Goal: Task Accomplishment & Management: Manage account settings

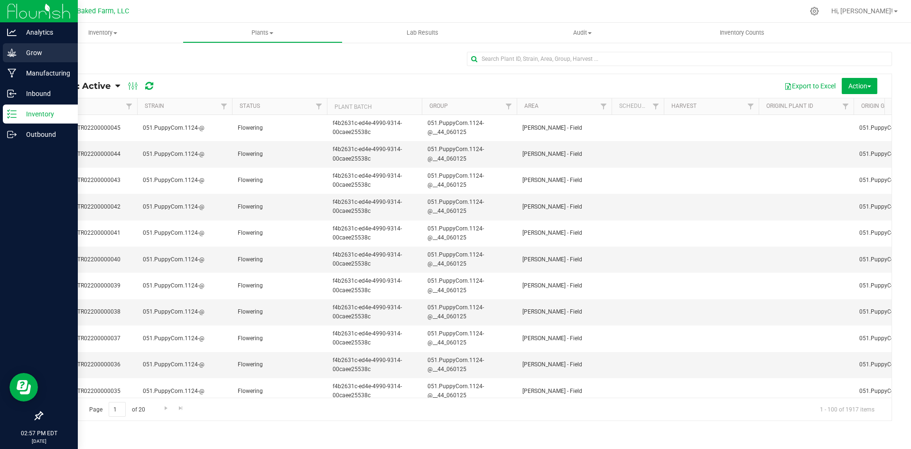
click at [40, 55] on p "Grow" at bounding box center [45, 52] width 57 height 11
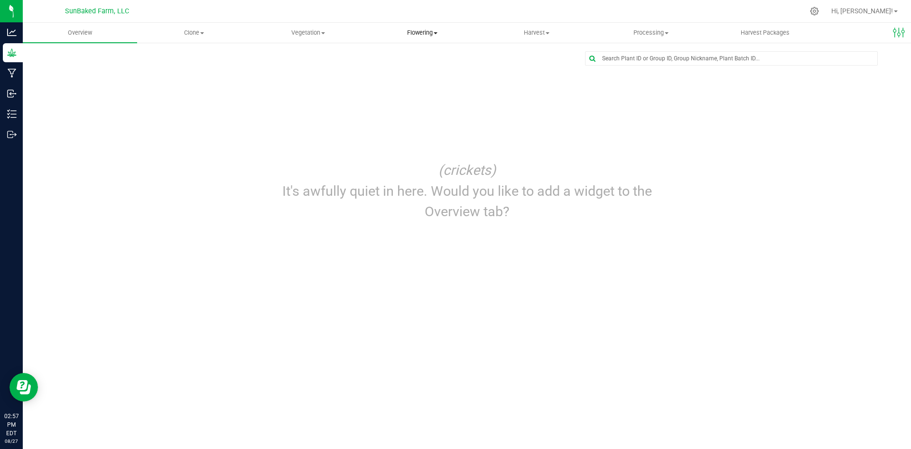
click at [418, 31] on span "Flowering" at bounding box center [422, 32] width 113 height 9
click at [412, 67] on span "Flowering groups" at bounding box center [404, 69] width 79 height 8
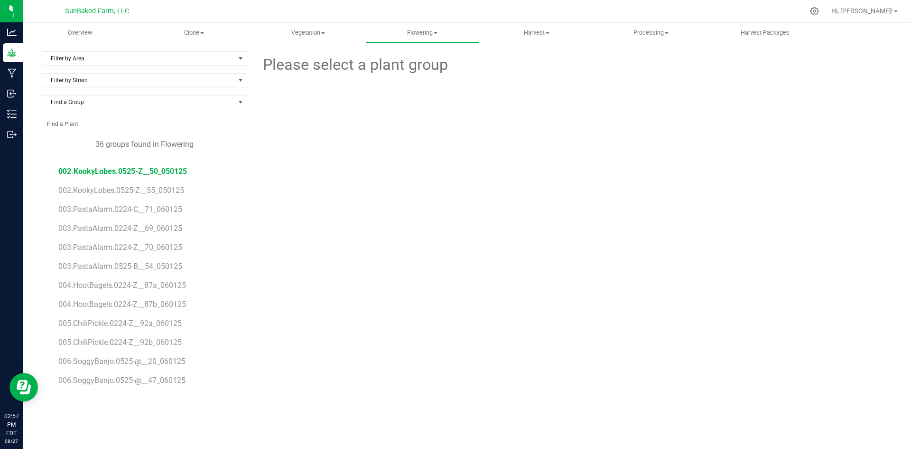
click at [164, 168] on span "002.KookyLobes.0525-Z__50_050125" at bounding box center [122, 171] width 129 height 9
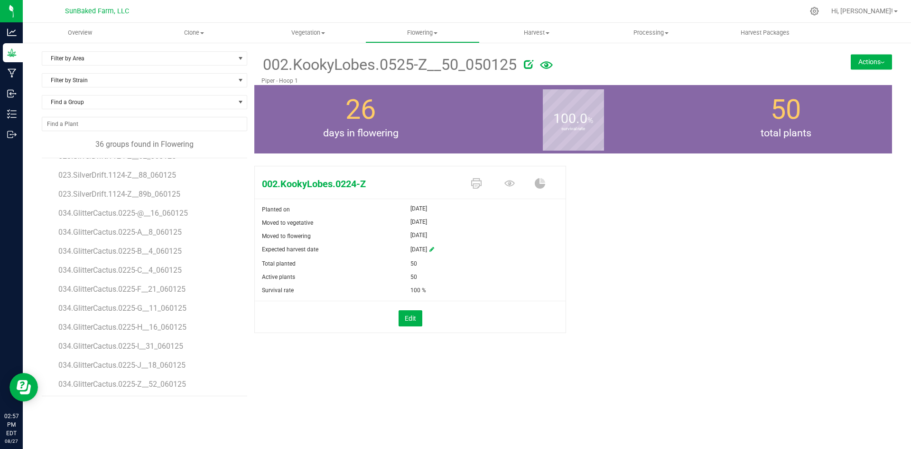
scroll to position [454, 0]
click at [170, 385] on span "051.PuppyCorn.1124-@__44_060125" at bounding box center [121, 381] width 126 height 9
click at [190, 51] on div "Filter by Area Filter by Area All [PERSON_NAME] - Field [PERSON_NAME] - [GEOGRA…" at bounding box center [467, 224] width 888 height 364
click at [190, 60] on span "Filter by Area" at bounding box center [138, 58] width 193 height 13
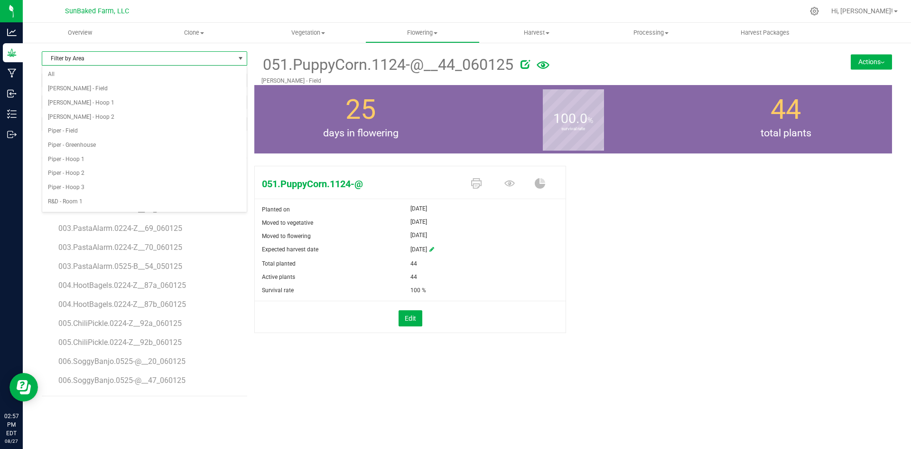
click at [188, 58] on span "Filter by Area" at bounding box center [138, 58] width 193 height 13
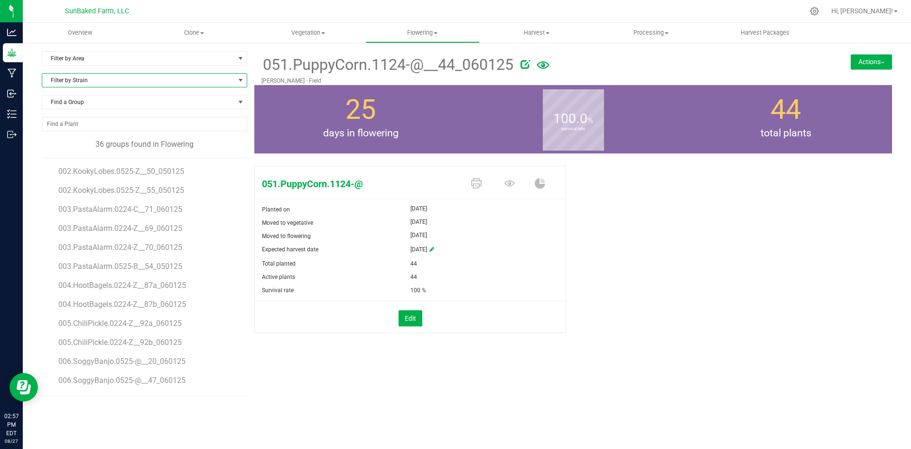
click at [174, 81] on span "Filter by Strain" at bounding box center [138, 80] width 193 height 13
click at [238, 256] on ul "002.KookyLobes.0525-Z__50_050125 002.KookyLobes.0525-Z__55_050125 003.PastaAlar…" at bounding box center [152, 276] width 189 height 237
click at [176, 103] on span "Find a Group" at bounding box center [138, 101] width 193 height 13
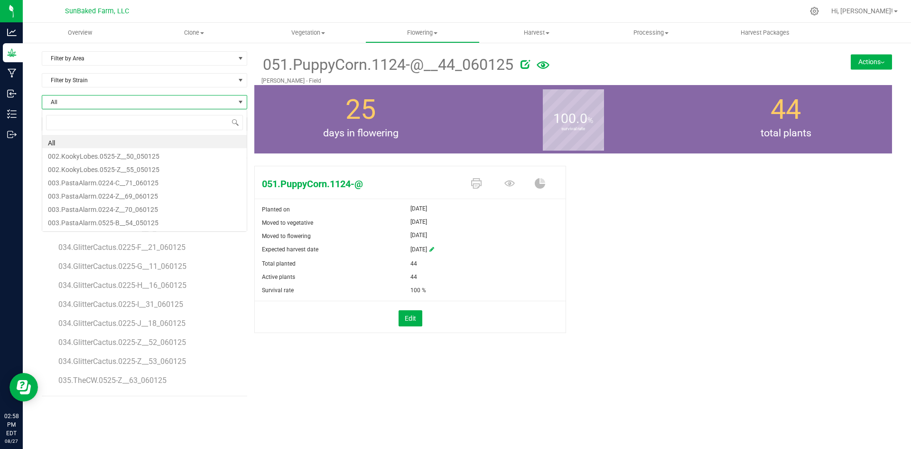
scroll to position [14, 206]
click at [327, 383] on div "051.PuppyCorn.1124-@__44_060125 [PERSON_NAME][GEOGRAPHIC_DATA] Actions Move gro…" at bounding box center [573, 223] width 638 height 345
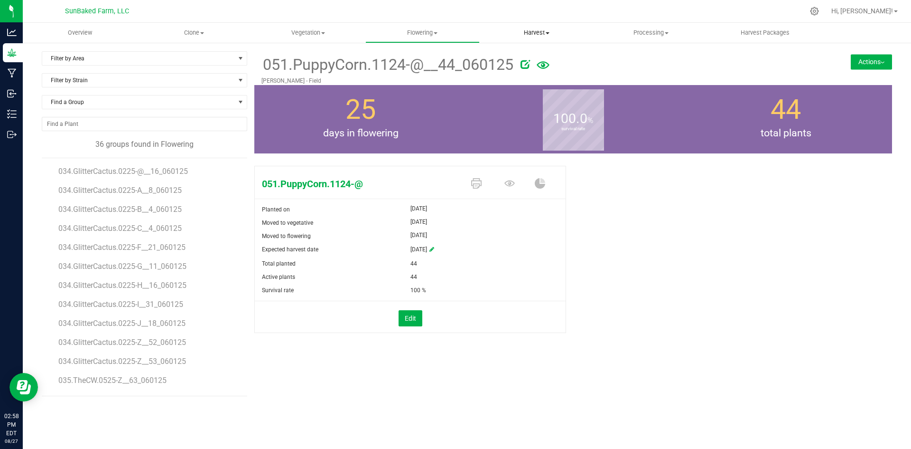
click at [533, 29] on span "Harvest" at bounding box center [536, 32] width 113 height 9
click at [513, 59] on span "Harvests" at bounding box center [506, 57] width 53 height 8
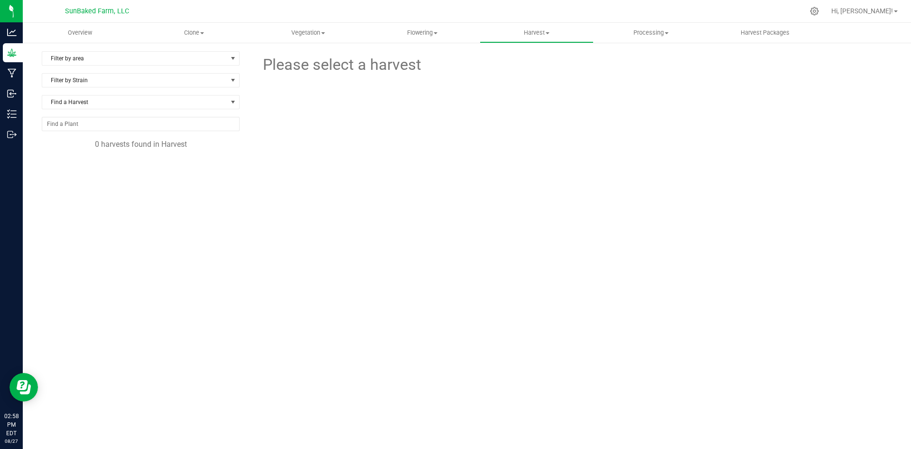
drag, startPoint x: 509, startPoint y: 164, endPoint x: 353, endPoint y: 180, distance: 156.9
click at [353, 180] on div at bounding box center [573, 128] width 652 height 104
click at [414, 31] on span "Flowering" at bounding box center [422, 32] width 113 height 9
click at [404, 66] on span "Flowering groups" at bounding box center [404, 69] width 79 height 8
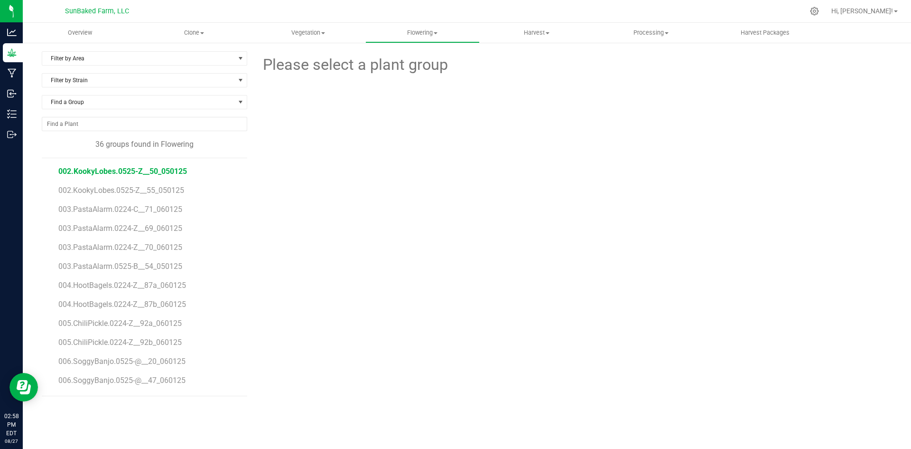
click at [117, 170] on span "002.KookyLobes.0525-Z__50_050125" at bounding box center [122, 171] width 129 height 9
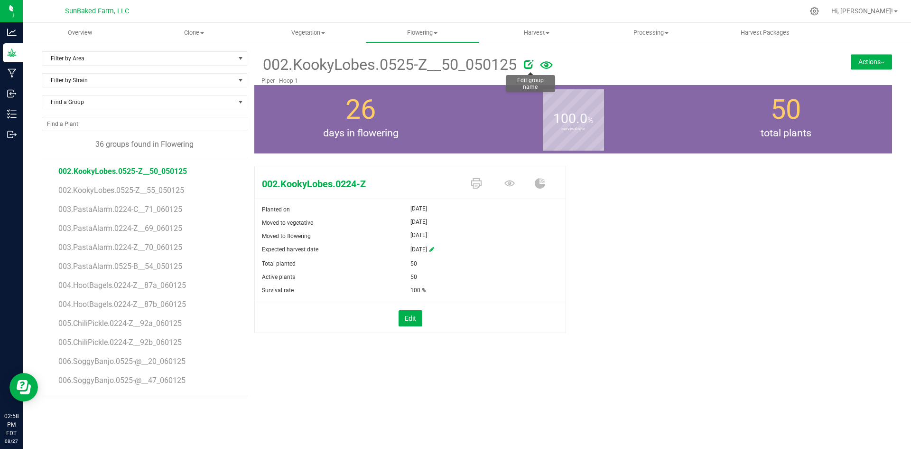
click at [531, 63] on icon at bounding box center [528, 63] width 9 height 9
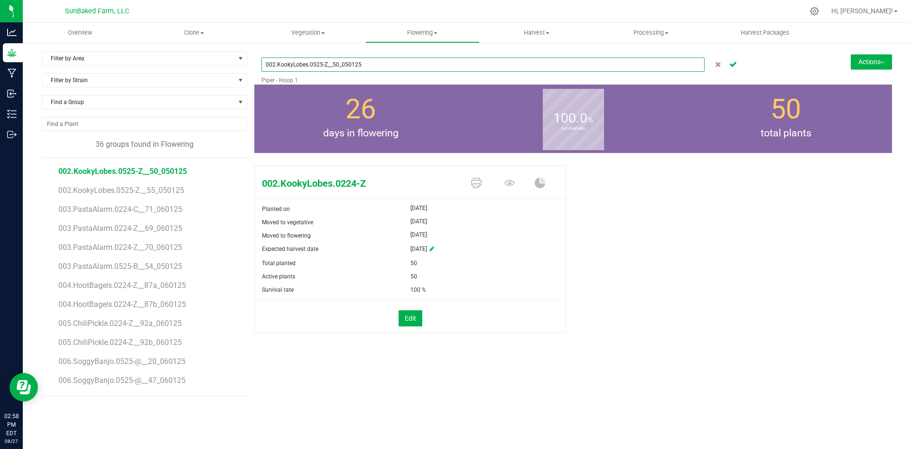
click at [347, 65] on input "002.KookyLobes.0525-Z__50_050125" at bounding box center [483, 64] width 443 height 14
type input "002.KookyLobes.0525-Z__50_060125"
click at [734, 61] on icon "Cancel button" at bounding box center [733, 64] width 8 height 6
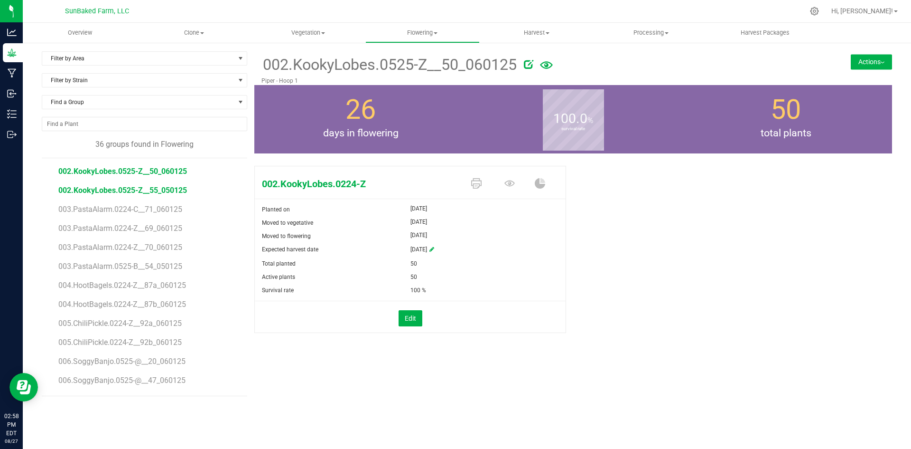
click at [157, 189] on span "002.KookyLobes.0525-Z__55_050125" at bounding box center [122, 190] width 129 height 9
click at [529, 67] on icon at bounding box center [528, 63] width 9 height 9
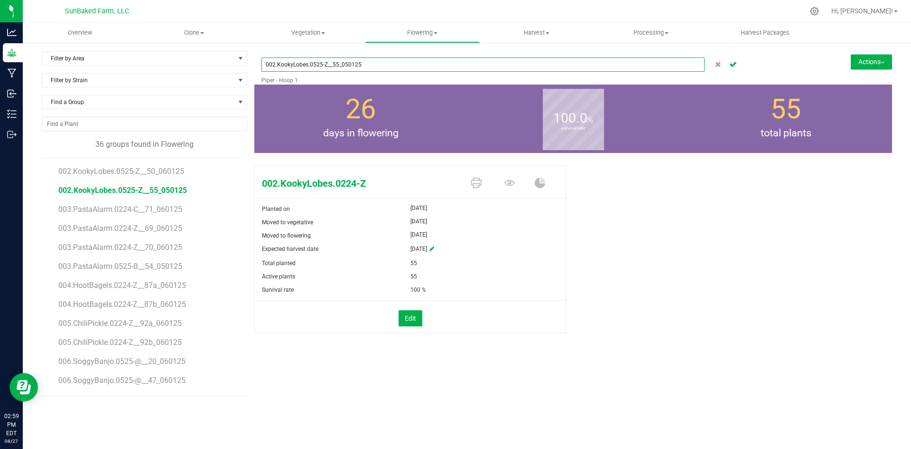
click at [346, 65] on input "002.KookyLobes.0525-Z__55_050125" at bounding box center [483, 64] width 443 height 14
type input "002.KookyLobes.0525-Z__55_060125"
click at [733, 65] on icon "Cancel button" at bounding box center [733, 64] width 8 height 6
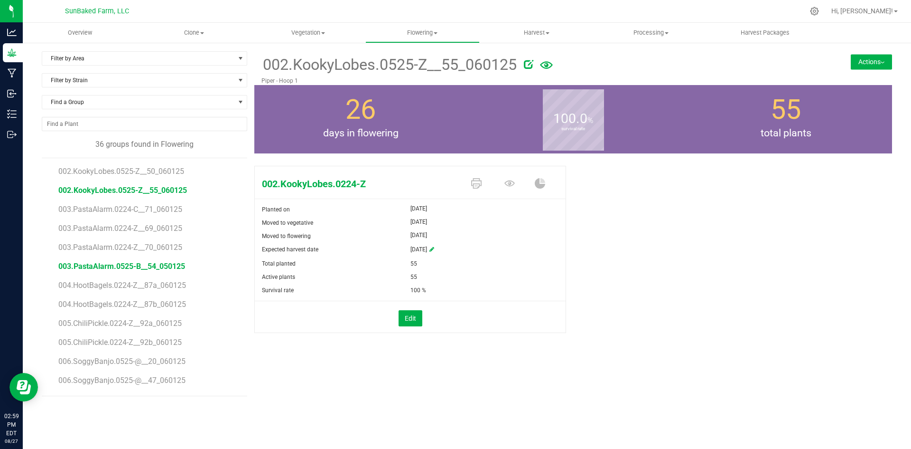
click at [174, 267] on span "003.PastaAlarm.0525-B__54_050125" at bounding box center [121, 266] width 127 height 9
click at [528, 64] on icon at bounding box center [527, 63] width 9 height 9
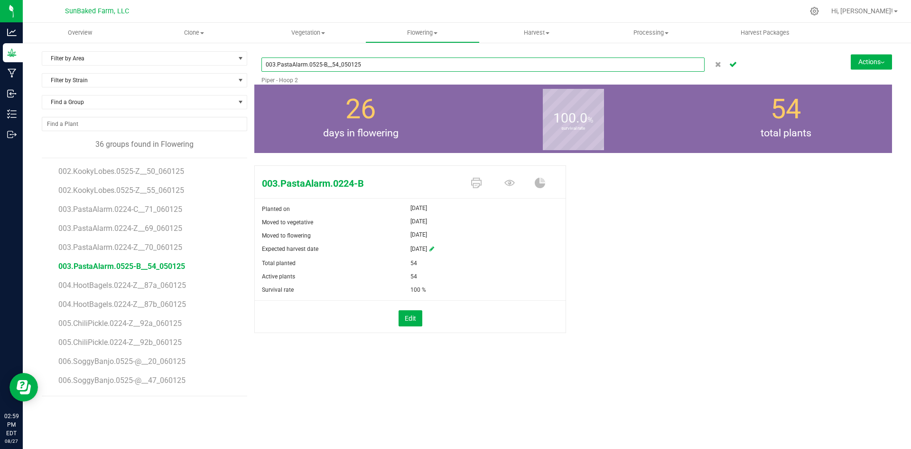
click at [345, 62] on input "003.PastaAlarm.0525-B__54_050125" at bounding box center [483, 64] width 443 height 14
type input "003.PastaAlarm.0525-B__54_060125"
click at [733, 60] on button "Cancel button" at bounding box center [733, 64] width 13 height 14
